Goal: Obtain resource: Obtain resource

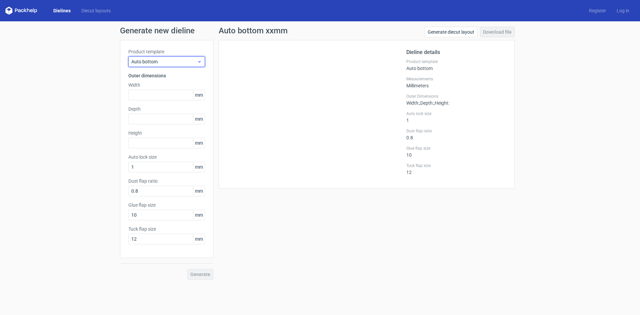
click at [146, 63] on span "Auto bottom" at bounding box center [164, 61] width 66 height 7
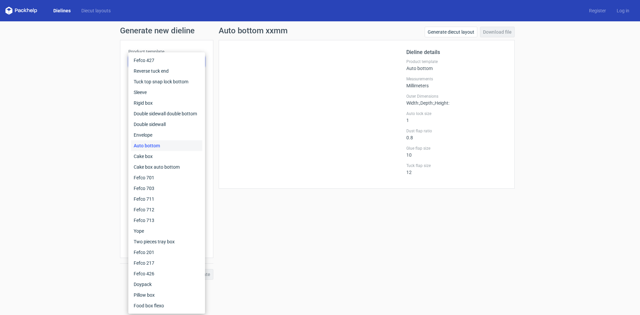
click at [64, 36] on div "Generate new dieline Product template Auto bottom Outer dimensions Width mm Dep…" at bounding box center [320, 152] width 640 height 263
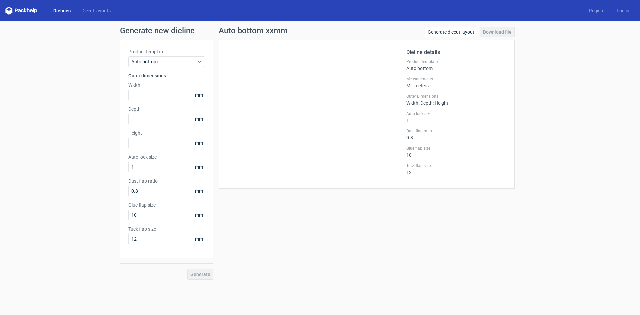
click at [55, 15] on div "Dielines Diecut layouts Register Log in" at bounding box center [320, 10] width 640 height 21
click at [58, 12] on link "Dielines" at bounding box center [62, 10] width 28 height 7
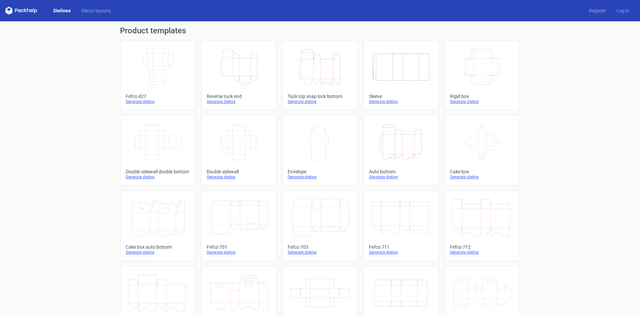
click at [12, 10] on polygon at bounding box center [10, 12] width 3 height 6
click at [7, 10] on polygon at bounding box center [6, 12] width 3 height 6
click at [14, 10] on icon at bounding box center [21, 11] width 32 height 8
click at [505, 22] on div "Product templates Width Depth Height Fefco 427 Generate dieline Height Depth Wi…" at bounding box center [320, 218] width 640 height 395
